Goal: Find specific page/section: Find specific page/section

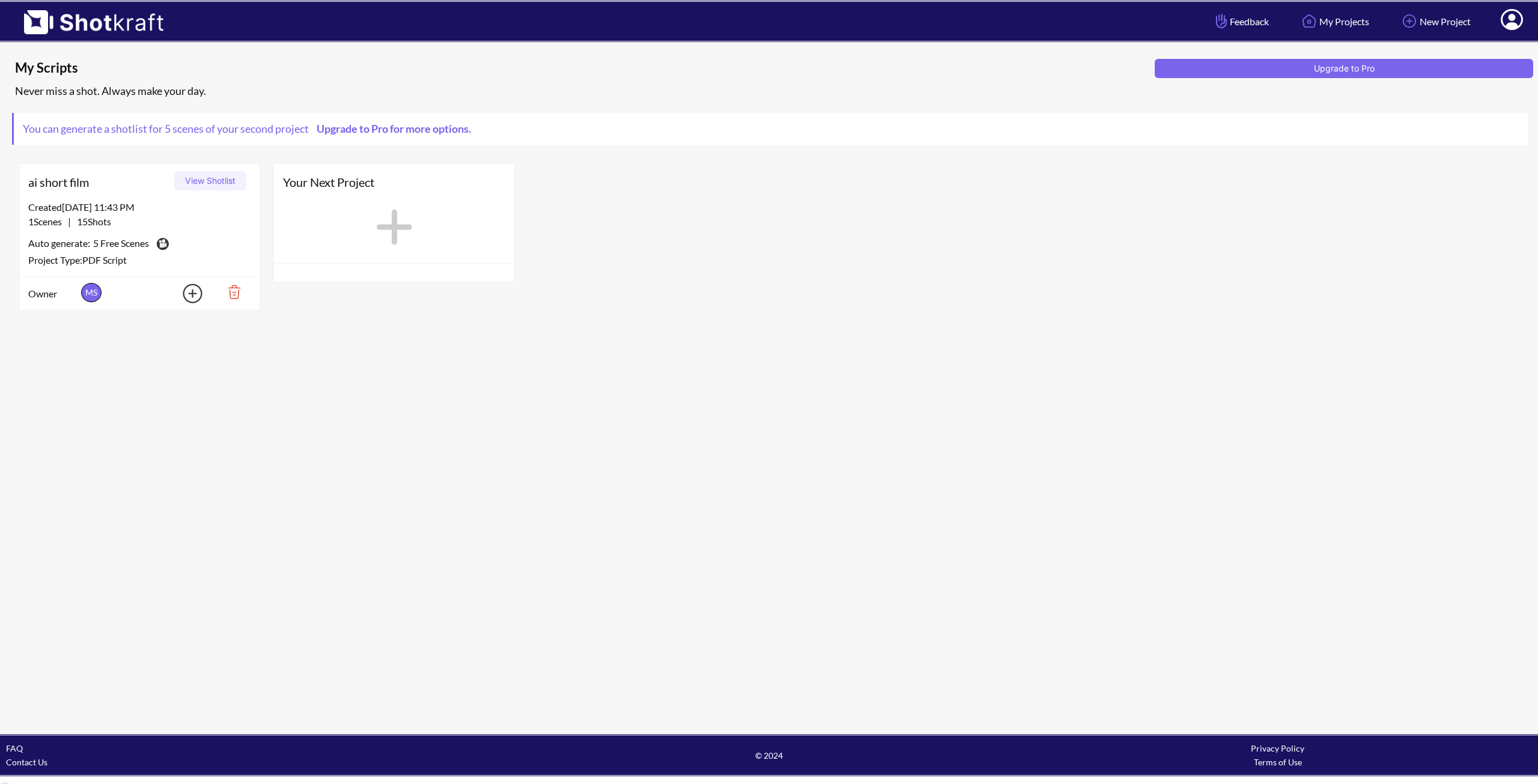
click at [206, 181] on button "View Shotlist" at bounding box center [210, 181] width 72 height 19
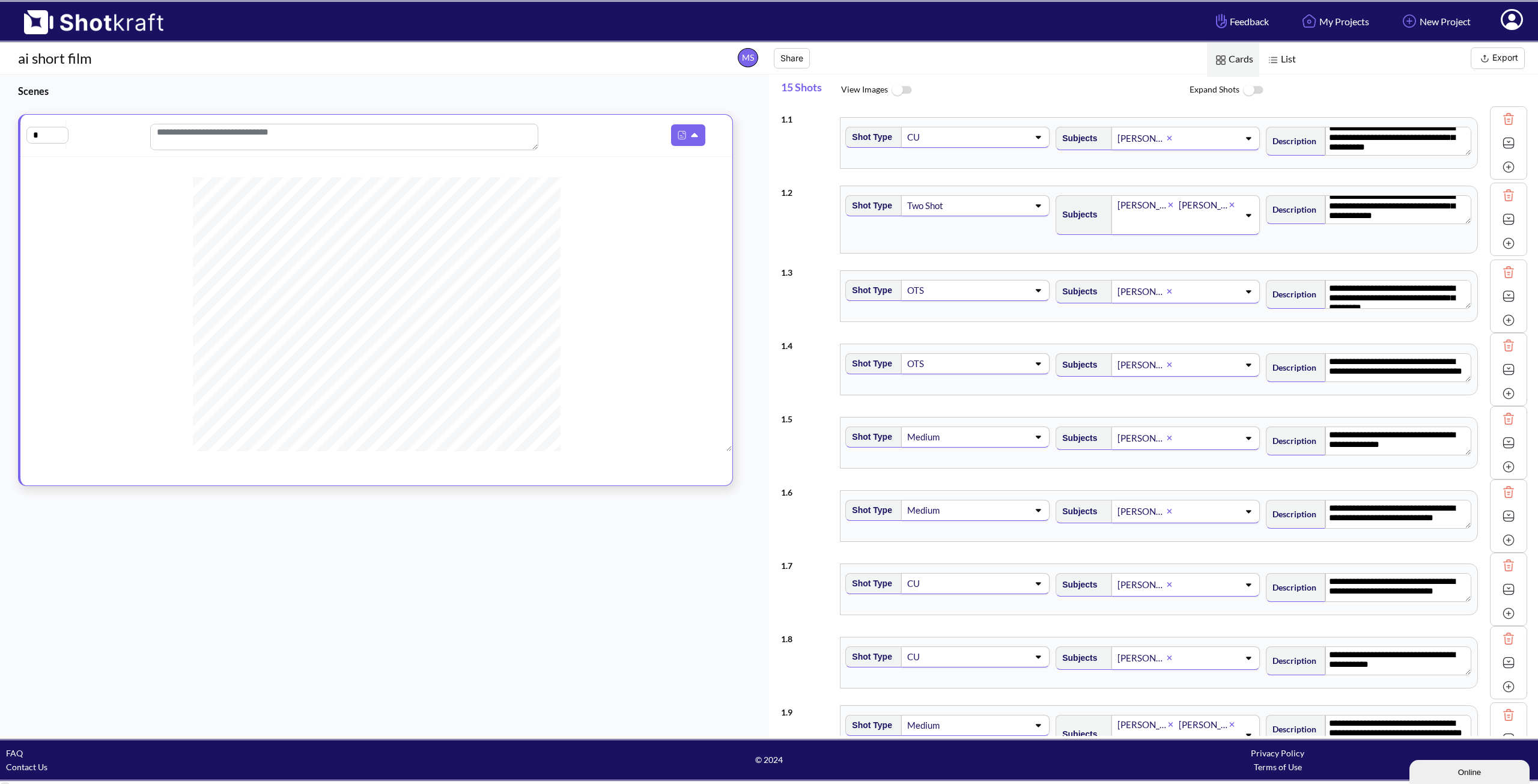
scroll to position [11, 0]
